Goal: Task Accomplishment & Management: Complete application form

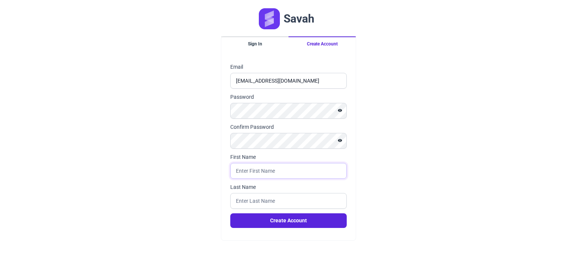
click at [254, 171] on input "First Name" at bounding box center [288, 171] width 117 height 16
type input "Sibgha"
type input "Tallah"
click at [276, 230] on form "Email [EMAIL_ADDRESS][DOMAIN_NAME] Password Confirm Password First Name [PERSON…" at bounding box center [288, 145] width 135 height 183
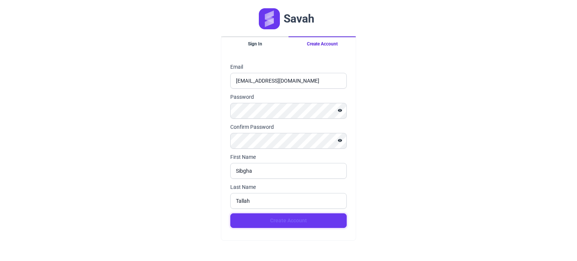
click at [276, 224] on button "Create Account" at bounding box center [288, 221] width 117 height 15
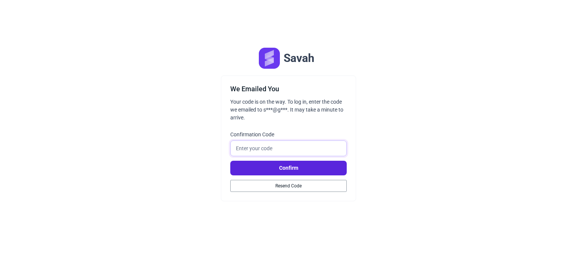
click at [270, 148] on input "Confirmation Code" at bounding box center [288, 149] width 117 height 16
type input "106721"
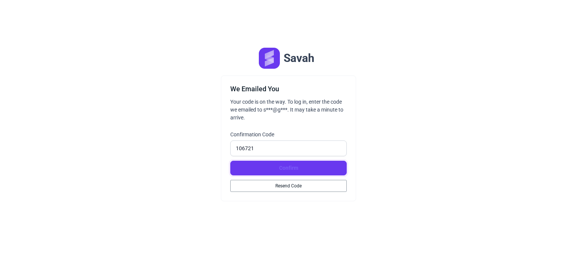
click at [279, 164] on button "Confirm" at bounding box center [288, 168] width 117 height 15
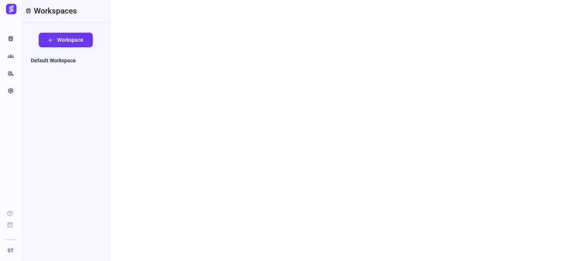
click at [79, 39] on span "Workspace" at bounding box center [70, 40] width 26 height 8
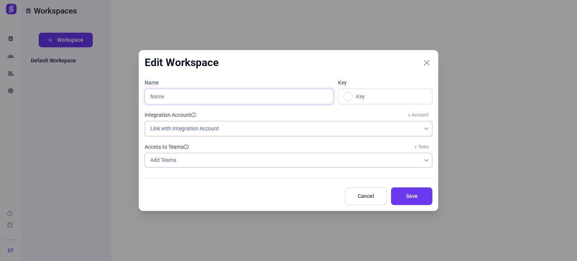
click at [271, 95] on input "text" at bounding box center [239, 97] width 189 height 16
type input "M"
type input "My W"
type input "MW"
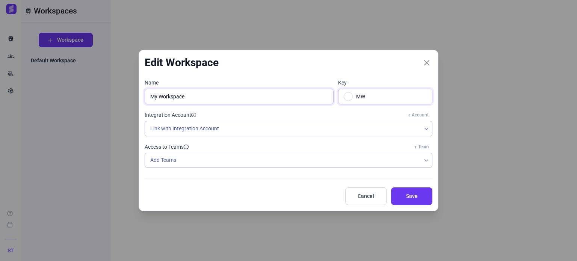
type input "My Workspace"
click at [351, 100] on link at bounding box center [348, 96] width 9 height 9
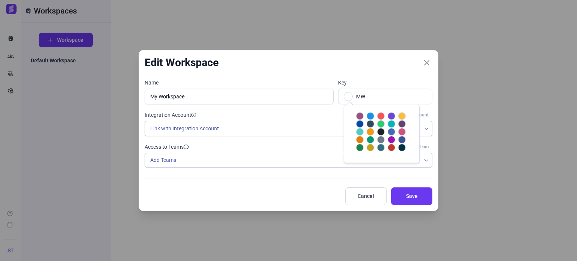
click at [367, 115] on div at bounding box center [371, 116] width 8 height 8
click at [294, 145] on label "Access to Teams + Team" at bounding box center [289, 147] width 288 height 8
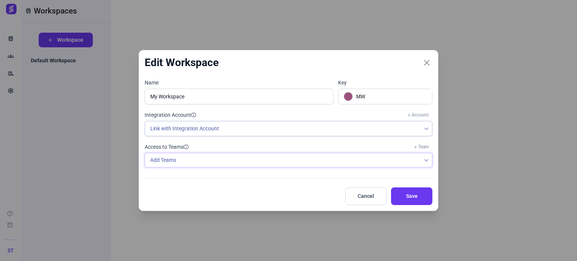
click at [280, 156] on div "Add Teams" at bounding box center [283, 160] width 276 height 14
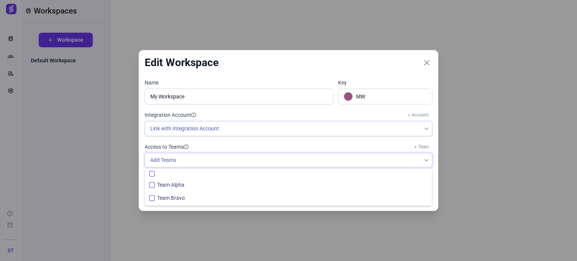
scroll to position [5, 30]
checkbox input "false"
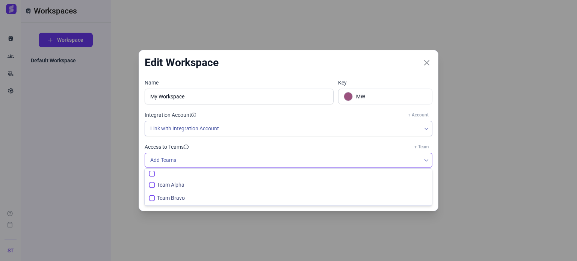
checkbox input "false"
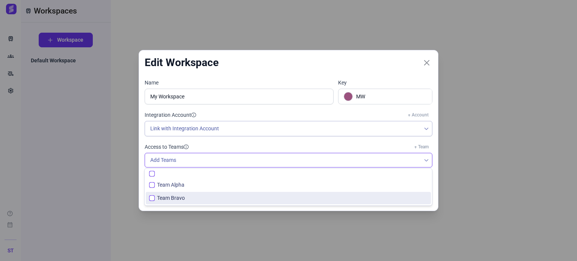
checkbox input "false"
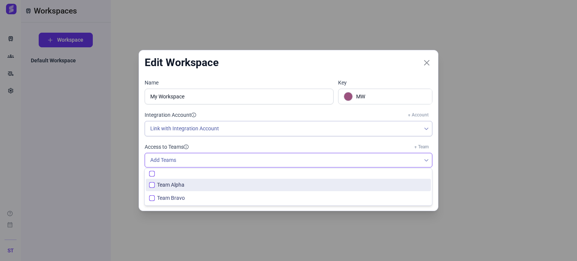
checkbox input "false"
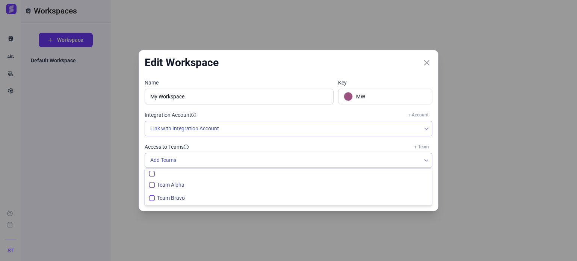
click at [177, 186] on span "Team Alpha" at bounding box center [170, 185] width 27 height 8
checkbox input "false"
checkbox input "true"
checkbox input "false"
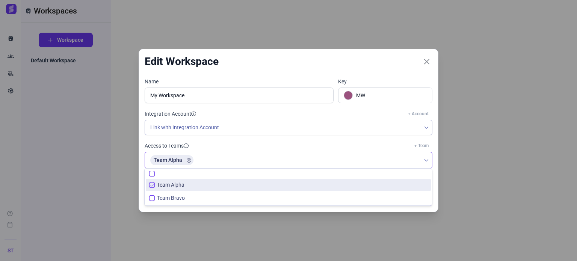
checkbox input "false"
checkbox input "true"
checkbox input "false"
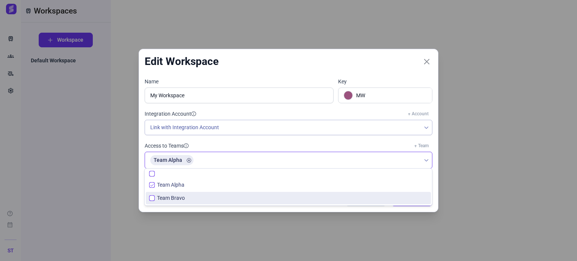
checkbox input "false"
checkbox input "true"
checkbox input "false"
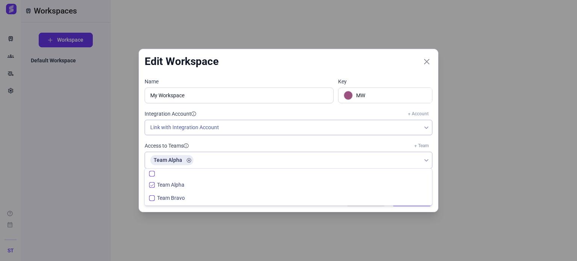
click at [169, 197] on span "Team Bravo" at bounding box center [171, 198] width 28 height 8
checkbox input "true"
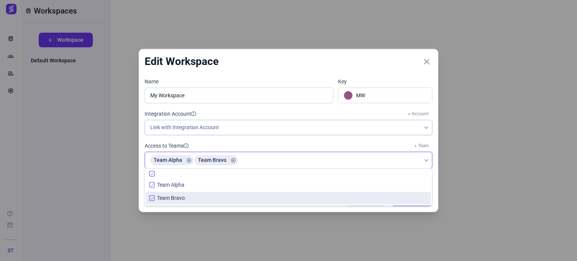
checkbox input "true"
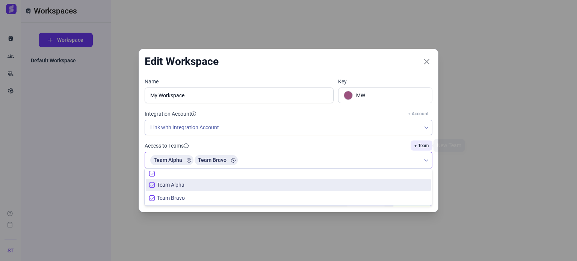
checkbox input "true"
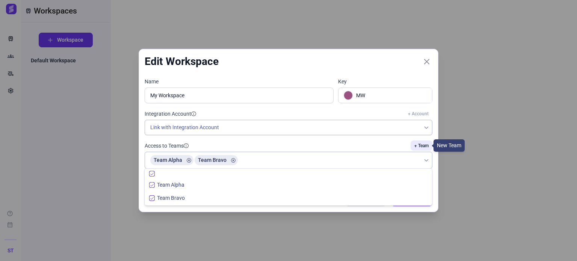
click at [418, 145] on link "+ Team" at bounding box center [422, 146] width 22 height 10
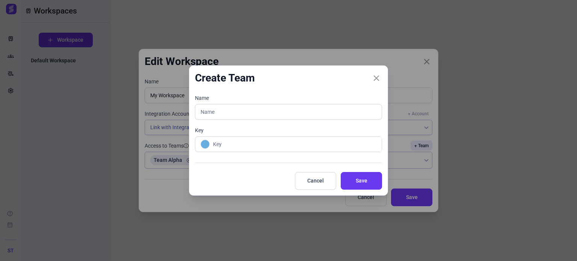
type input "T"
type input "Team C"
type input "TC"
type input "Team Charlie"
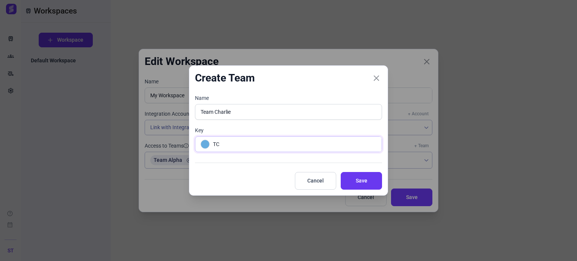
click at [210, 144] on link at bounding box center [205, 144] width 9 height 9
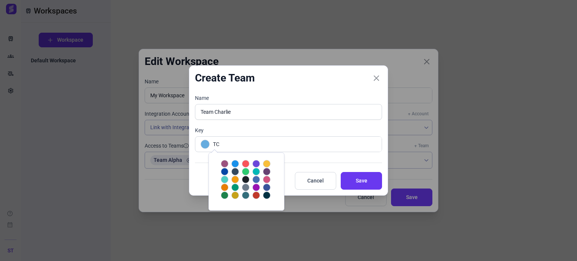
click at [242, 179] on div at bounding box center [246, 180] width 8 height 8
click at [362, 179] on span "Save" at bounding box center [361, 181] width 23 height 8
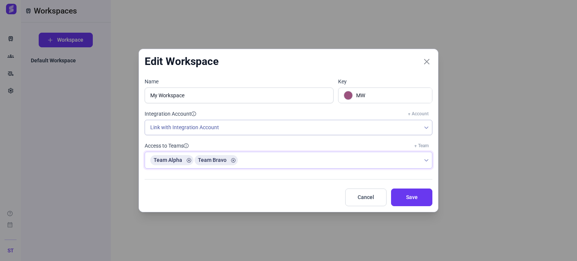
click at [396, 164] on div "Team Alpha Team Bravo" at bounding box center [283, 160] width 276 height 16
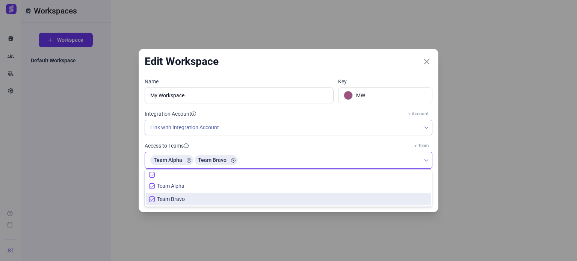
checkbox input "true"
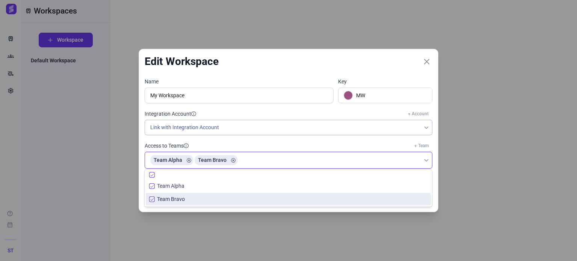
checkbox input "true"
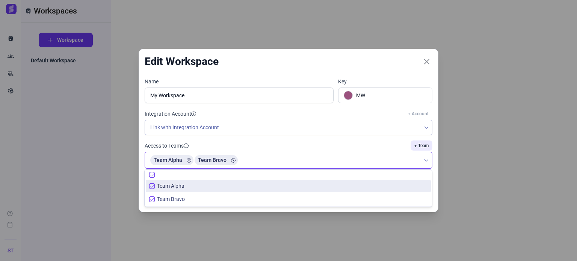
checkbox input "true"
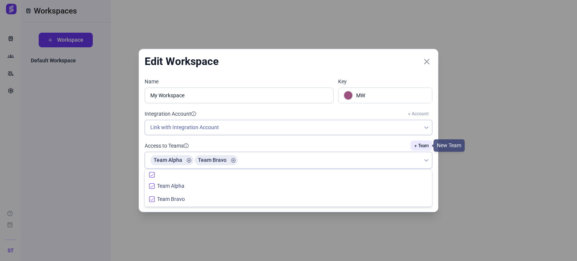
click at [423, 141] on link "+ Team" at bounding box center [422, 146] width 22 height 10
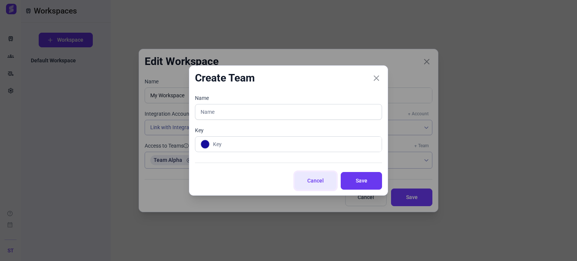
click at [310, 184] on span "Cancel" at bounding box center [315, 181] width 23 height 8
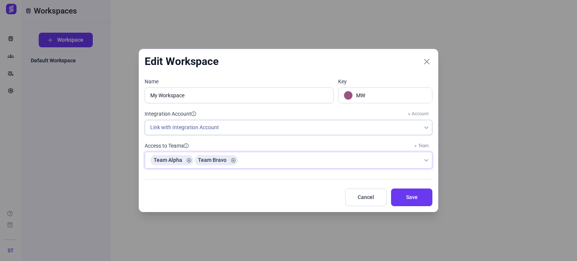
click at [294, 161] on div "Team Alpha Team Bravo" at bounding box center [283, 160] width 276 height 16
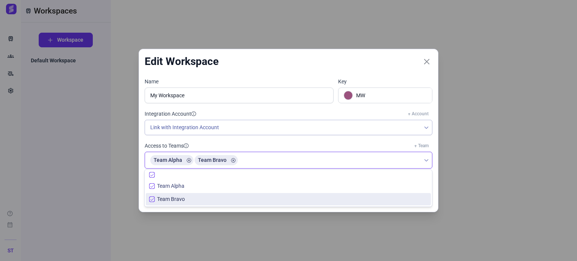
checkbox input "true"
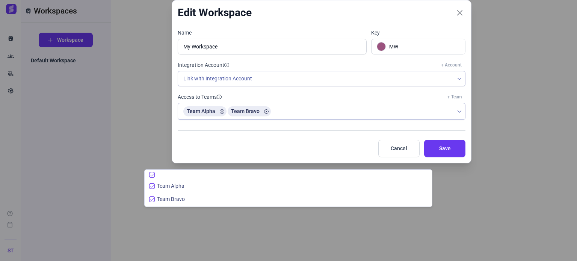
drag, startPoint x: 226, startPoint y: 61, endPoint x: 259, endPoint y: 12, distance: 59.3
click at [259, 12] on div "Edit Workspace" at bounding box center [322, 12] width 300 height 25
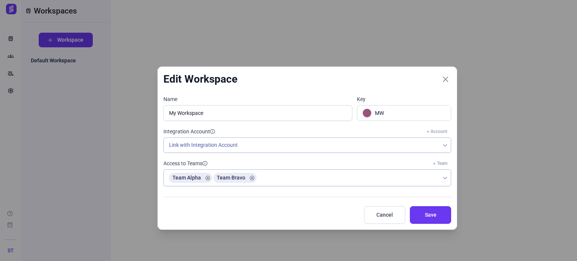
drag, startPoint x: 265, startPoint y: 12, endPoint x: 250, endPoint y: 75, distance: 64.6
click at [250, 75] on div "Edit Workspace" at bounding box center [308, 79] width 300 height 25
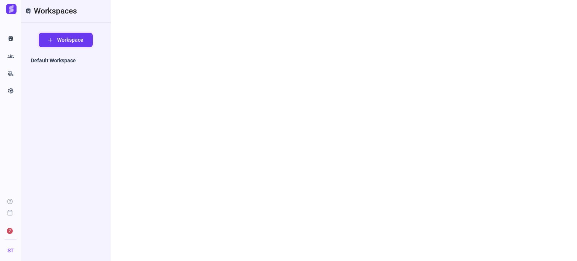
click at [69, 41] on span "Workspace" at bounding box center [70, 40] width 26 height 8
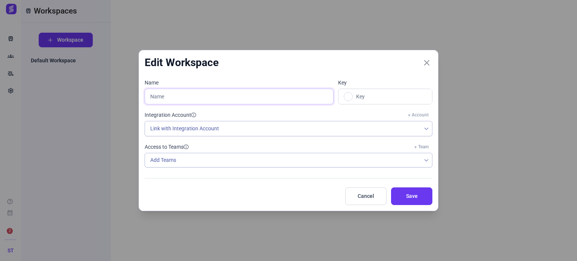
click at [228, 93] on input "text" at bounding box center [239, 97] width 189 height 16
type input "M"
type input "My W"
type input "MW"
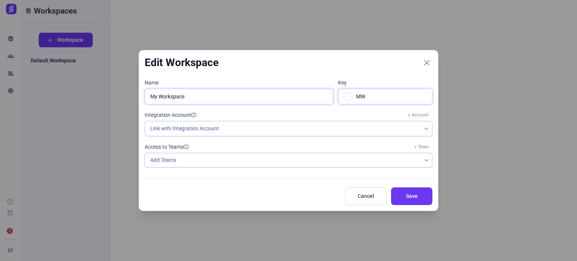
type input "My Workspace"
click at [349, 98] on link at bounding box center [348, 96] width 9 height 9
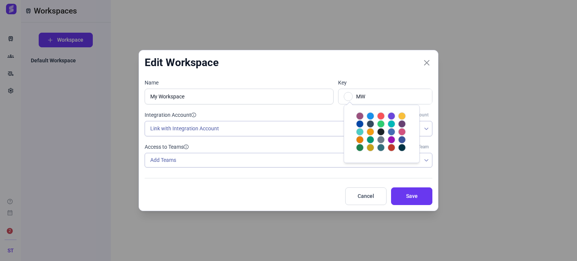
click at [367, 117] on div at bounding box center [371, 116] width 8 height 8
click at [260, 161] on div "Add Teams" at bounding box center [283, 160] width 276 height 14
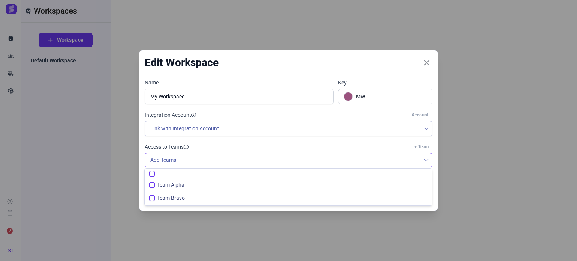
checkbox input "false"
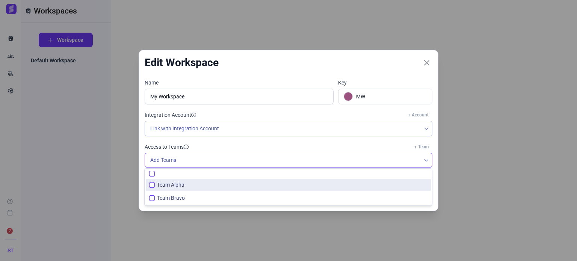
checkbox input "false"
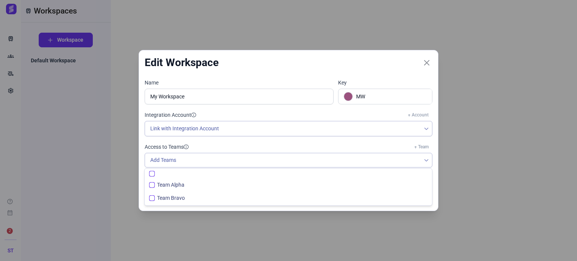
click at [153, 175] on input "All items unselected" at bounding box center [152, 174] width 6 height 6
checkbox input "true"
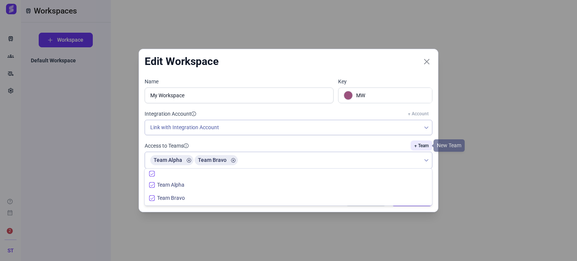
click at [420, 142] on link "+ Team" at bounding box center [422, 146] width 22 height 10
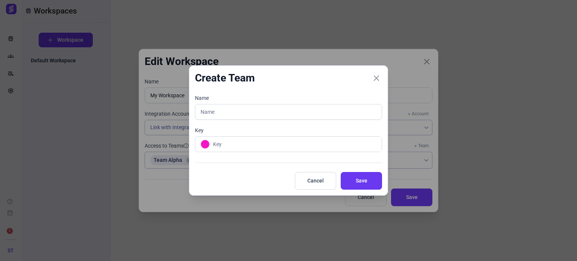
type input "T"
type input "Team C"
type input "TC"
type input "Team Charlie"
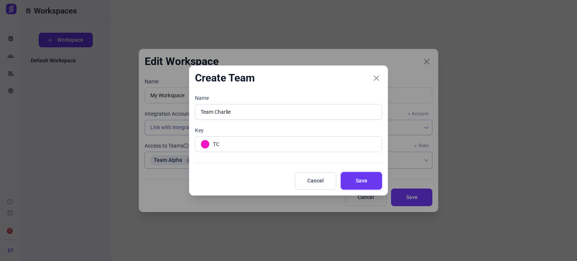
click at [370, 178] on button "Save" at bounding box center [361, 181] width 41 height 18
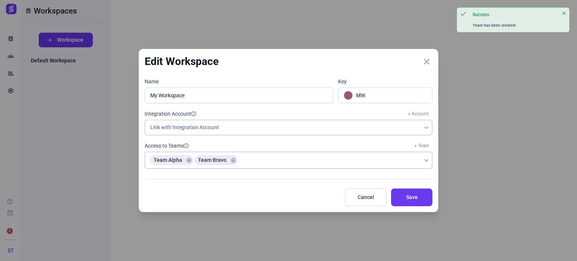
click at [362, 171] on div "Access to Teams + Team Team Alpha Team Bravo" at bounding box center [286, 158] width 293 height 33
click at [350, 164] on div "Team Alpha Team Bravo" at bounding box center [283, 160] width 276 height 16
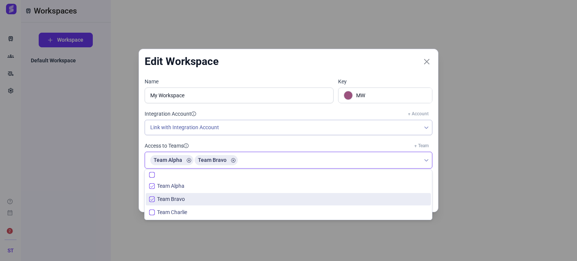
checkbox input "false"
checkbox input "true"
checkbox input "false"
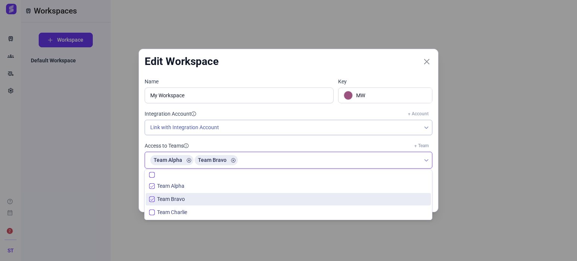
checkbox input "true"
checkbox input "false"
checkbox input "true"
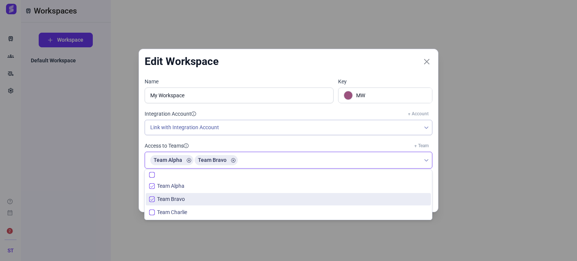
checkbox input "true"
checkbox input "false"
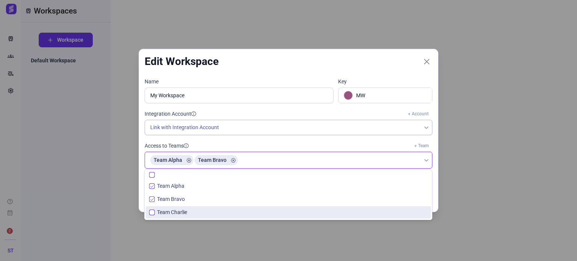
checkbox input "false"
checkbox input "true"
checkbox input "false"
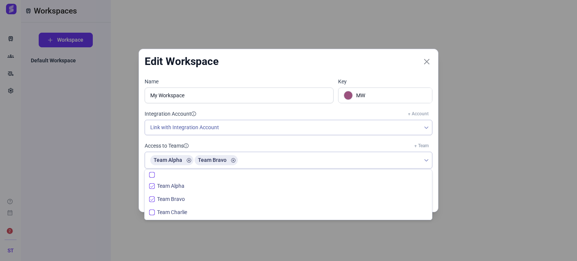
click at [242, 211] on li "Team Charlie" at bounding box center [288, 212] width 285 height 12
checkbox input "true"
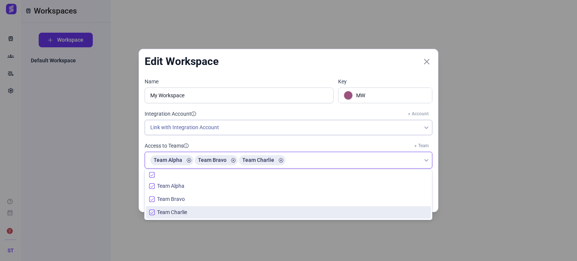
checkbox input "true"
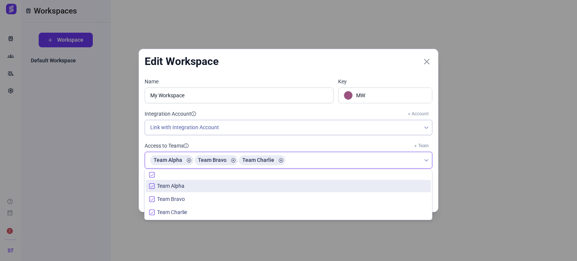
checkbox input "true"
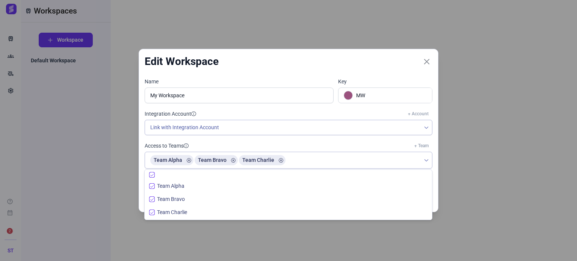
click at [324, 148] on label "Access to Teams + Team" at bounding box center [289, 146] width 288 height 8
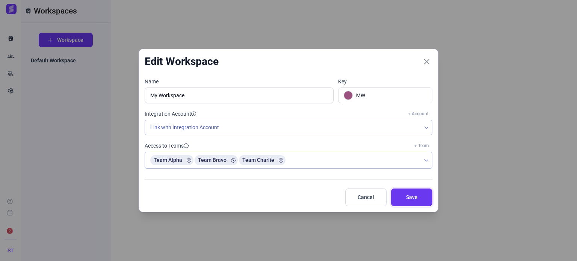
click at [414, 195] on span "Save" at bounding box center [412, 198] width 23 height 8
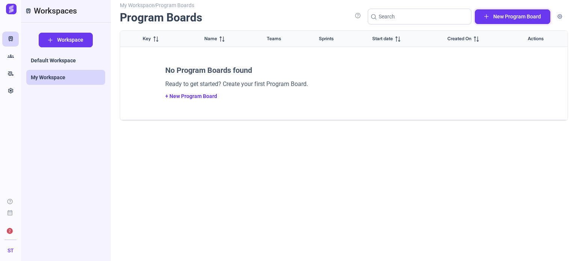
click at [503, 12] on button "New Program Board" at bounding box center [513, 16] width 76 height 15
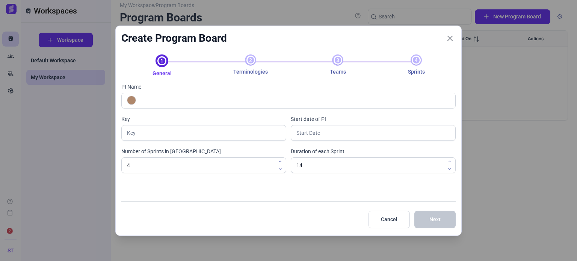
type input "P"
type input "Program B"
type input "PB"
type input "Program Board 1"
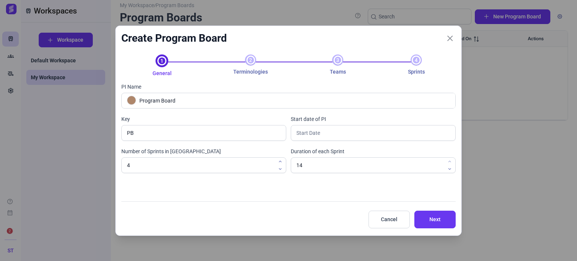
type input "PB1"
type input "Program Board 1"
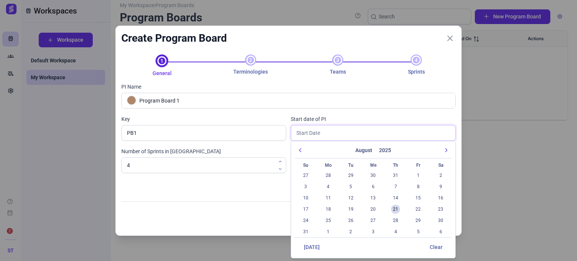
click at [326, 135] on input "text" at bounding box center [373, 133] width 165 height 16
click at [325, 219] on span "25" at bounding box center [328, 220] width 9 height 9
type input "25 Aug 25"
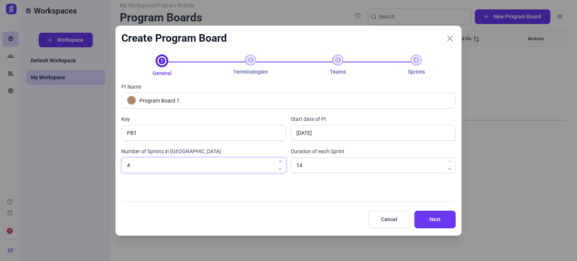
click at [245, 172] on input "4" at bounding box center [203, 166] width 165 height 16
click at [286, 168] on input "14" at bounding box center [203, 166] width 165 height 16
click at [427, 219] on span "Next" at bounding box center [435, 220] width 23 height 8
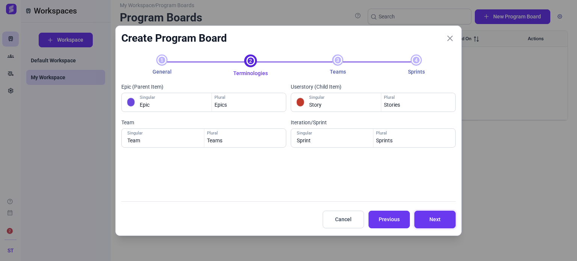
click at [427, 219] on span "Next" at bounding box center [435, 220] width 23 height 8
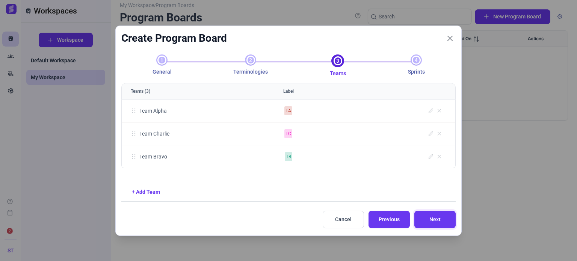
click at [436, 216] on span "Next" at bounding box center [435, 220] width 23 height 8
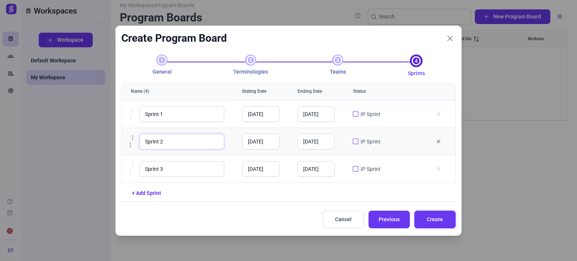
scroll to position [24, 0]
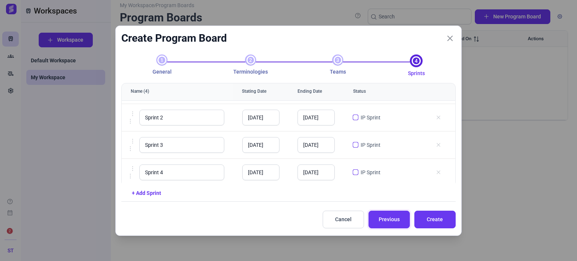
click at [378, 220] on span "Previous" at bounding box center [389, 220] width 23 height 8
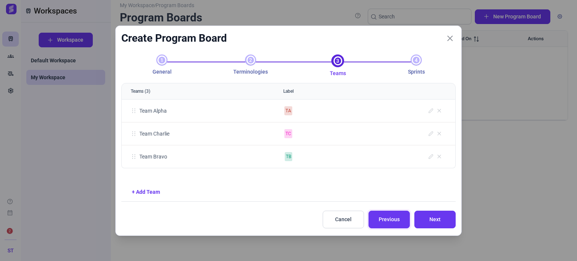
click at [378, 220] on span "Previous" at bounding box center [389, 220] width 23 height 8
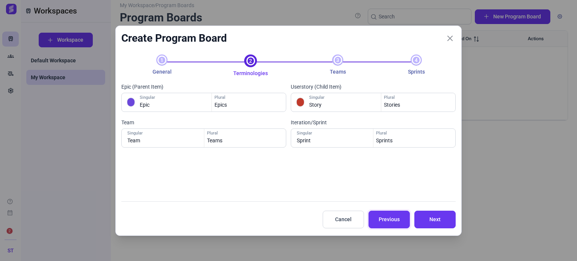
click at [378, 220] on span "Previous" at bounding box center [389, 220] width 23 height 8
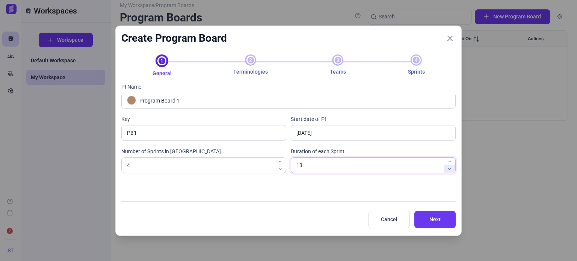
click at [448, 168] on icon "button" at bounding box center [450, 169] width 5 height 5
type input "10"
click at [448, 168] on icon "button" at bounding box center [450, 169] width 5 height 5
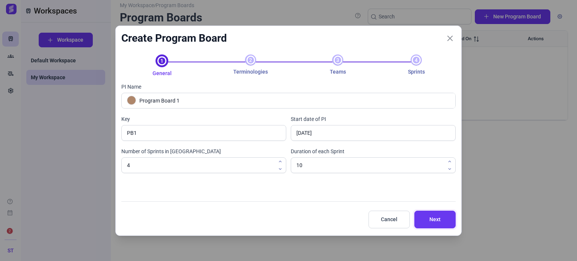
click at [430, 217] on span "Next" at bounding box center [435, 220] width 23 height 8
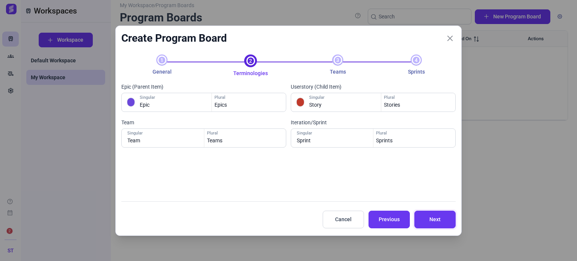
click at [430, 217] on span "Next" at bounding box center [435, 220] width 23 height 8
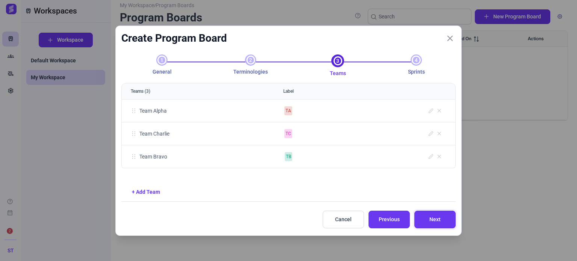
click at [430, 217] on span "Next" at bounding box center [435, 220] width 23 height 8
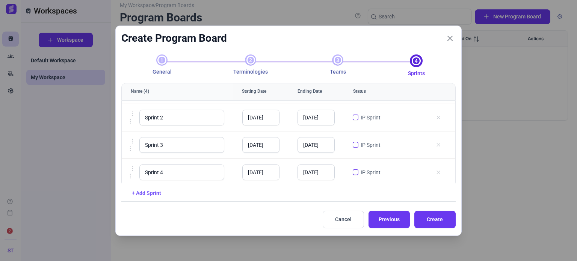
click at [147, 191] on link "+ Add Sprint" at bounding box center [146, 193] width 29 height 6
click at [170, 172] on input "Sprint 5" at bounding box center [181, 173] width 85 height 16
type input "Sprint 5 IP"
click at [353, 171] on input "checkbox" at bounding box center [356, 173] width 6 height 6
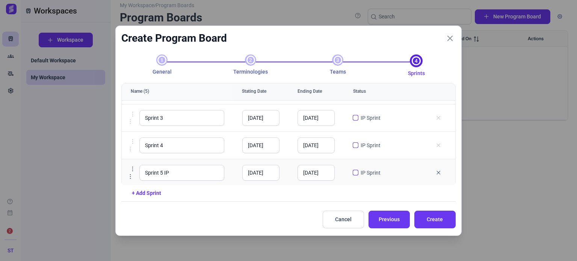
checkbox input "true"
type input "Sprint 5 IP"
type input "04 Oct 2025"
type input "14 Oct 2025"
checkbox input "true"
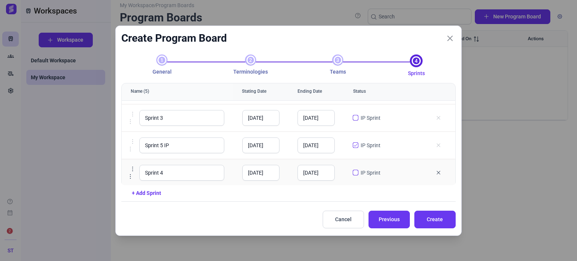
type input "Sprint 4"
type input "24 Sep 25"
type input "03 Oct 25"
checkbox input "false"
click at [427, 216] on span "Create" at bounding box center [435, 220] width 23 height 8
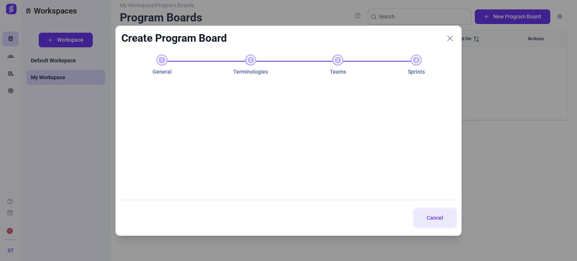
click at [427, 215] on span "Cancel" at bounding box center [435, 218] width 23 height 8
